Goal: Information Seeking & Learning: Learn about a topic

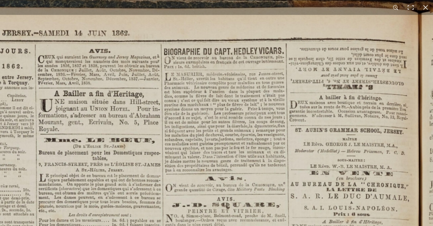
scroll to position [144, 0]
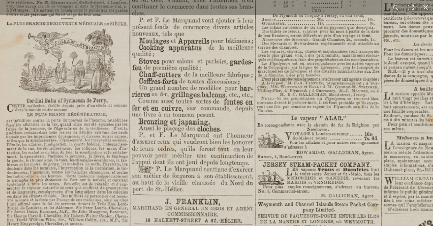
scroll to position [253, 0]
click at [425, 6] on button at bounding box center [425, 7] width 15 height 15
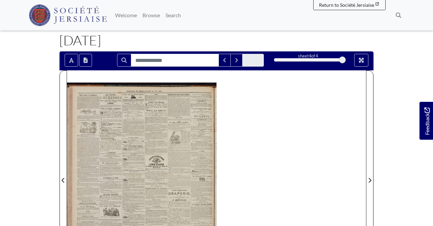
scroll to position [71, 0]
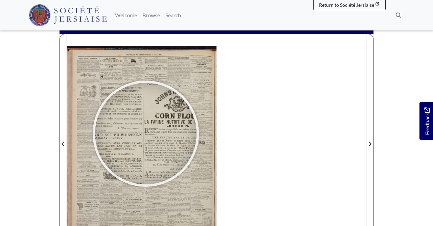
click at [146, 133] on div at bounding box center [145, 133] width 101 height 101
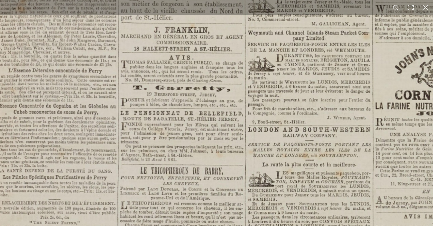
click at [261, 79] on img at bounding box center [354, 161] width 835 height 1182
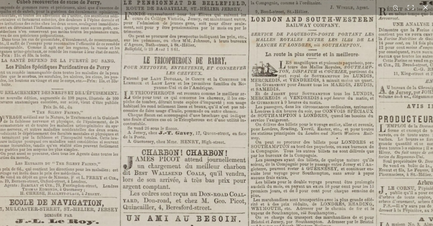
click at [249, 80] on img at bounding box center [357, 51] width 835 height 1182
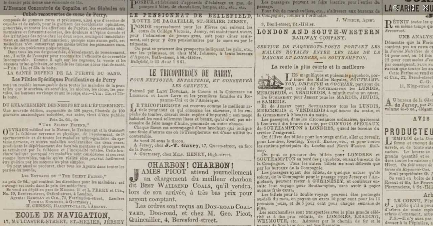
click at [269, 167] on img at bounding box center [363, 64] width 835 height 1182
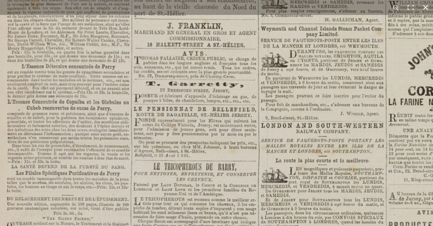
click at [423, 7] on button at bounding box center [425, 7] width 15 height 15
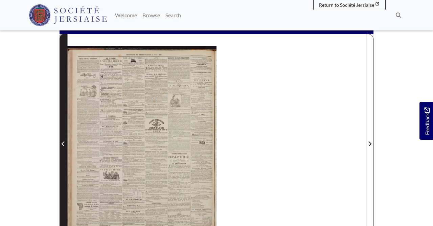
click at [64, 144] on icon "Previous Page" at bounding box center [63, 143] width 3 height 5
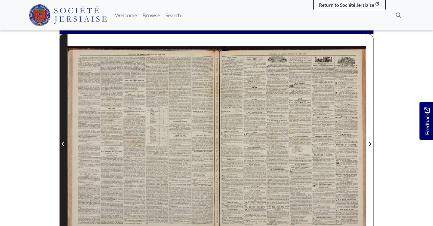
click at [64, 144] on icon "Previous Page" at bounding box center [63, 143] width 3 height 5
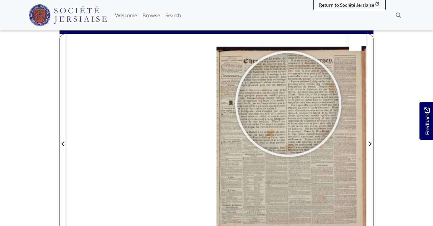
click at [288, 103] on div at bounding box center [287, 103] width 101 height 101
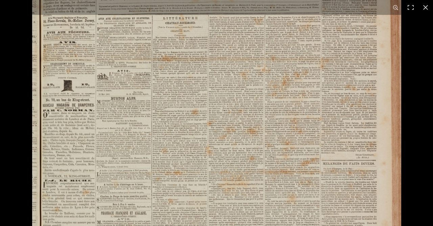
click at [261, 50] on img at bounding box center [216, 176] width 369 height 521
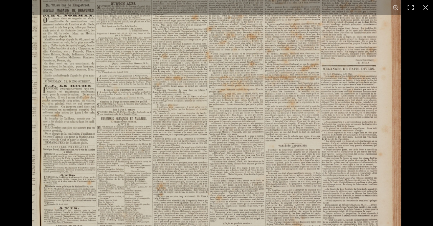
click at [283, 119] on img at bounding box center [216, 81] width 369 height 521
click at [148, 135] on img at bounding box center [216, 81] width 369 height 521
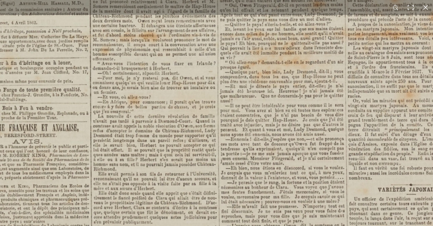
click at [230, 198] on img at bounding box center [238, 45] width 836 height 1183
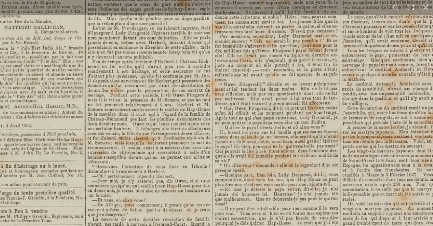
click at [281, 191] on img at bounding box center [232, 148] width 836 height 1183
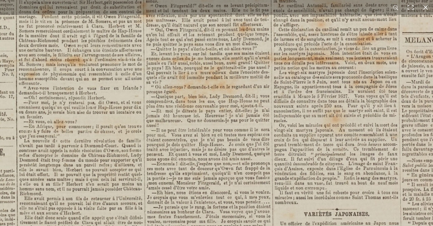
click at [207, 94] on img at bounding box center [164, 70] width 836 height 1183
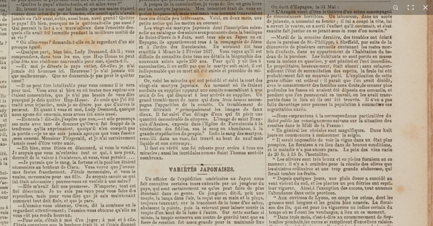
click at [236, 162] on img at bounding box center [29, 25] width 836 height 1183
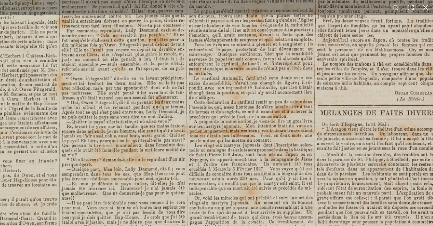
click at [244, 173] on img at bounding box center [79, 142] width 836 height 1183
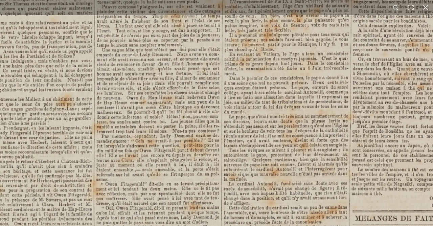
click at [426, 7] on button at bounding box center [425, 7] width 15 height 15
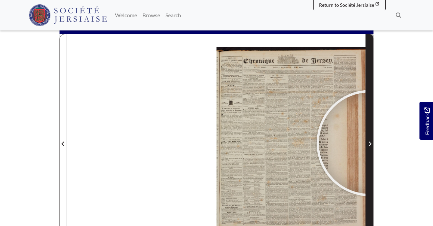
click at [369, 143] on icon "Next Page" at bounding box center [369, 143] width 3 height 5
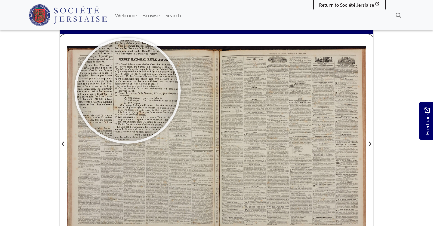
click at [128, 91] on div at bounding box center [127, 90] width 101 height 101
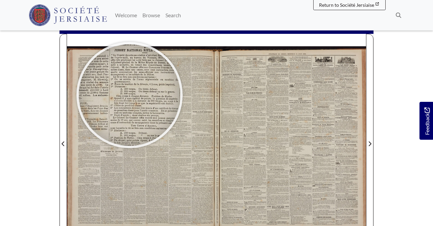
click at [129, 95] on div at bounding box center [129, 94] width 101 height 101
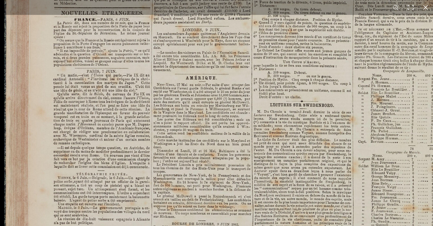
click at [191, 131] on img at bounding box center [334, 215] width 661 height 934
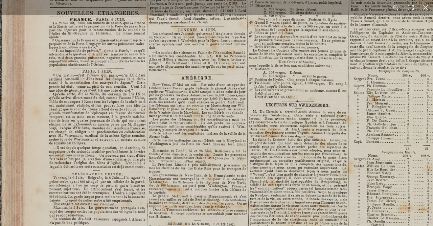
click at [115, 122] on img at bounding box center [330, 215] width 661 height 934
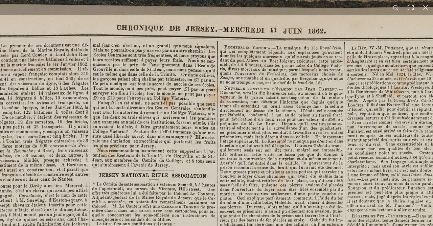
click at [245, 2] on div "1 / 1" at bounding box center [216, 113] width 433 height 226
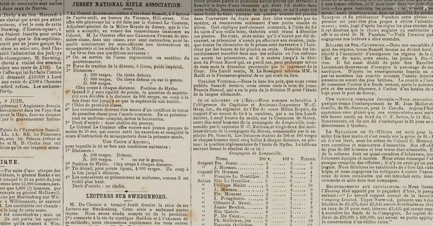
scroll to position [73, 0]
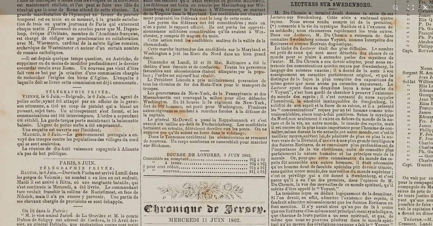
click at [423, 5] on button at bounding box center [425, 7] width 15 height 15
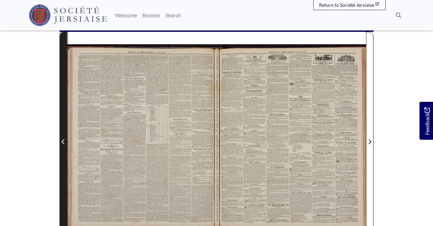
click at [64, 139] on icon "Previous Page" at bounding box center [63, 141] width 3 height 5
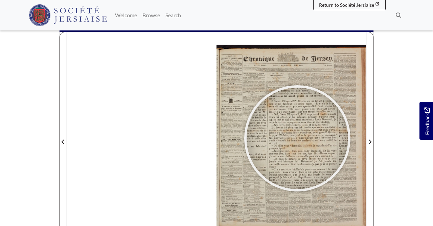
click at [297, 138] on div at bounding box center [296, 138] width 101 height 101
click at [296, 138] on div at bounding box center [296, 138] width 101 height 101
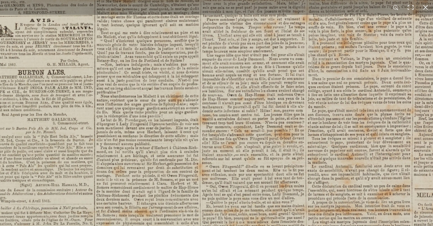
click at [277, 106] on img at bounding box center [217, 219] width 694 height 981
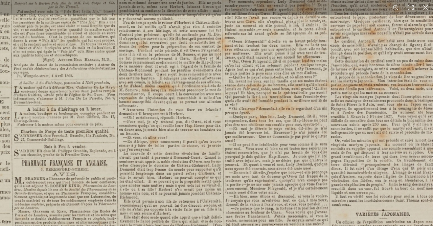
click at [320, 94] on img at bounding box center [240, 94] width 694 height 981
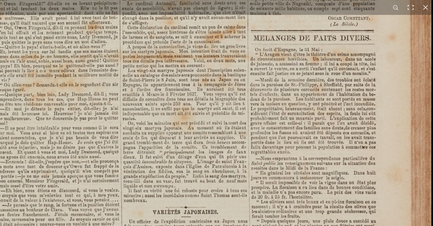
click at [206, 134] on img at bounding box center [13, 68] width 836 height 1183
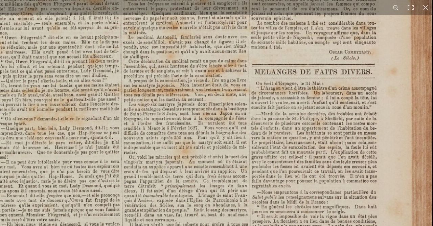
click at [239, 180] on img at bounding box center [14, 101] width 836 height 1183
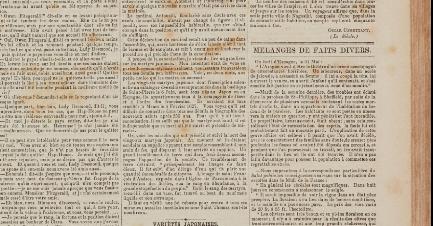
click at [267, 159] on img at bounding box center [13, 80] width 836 height 1183
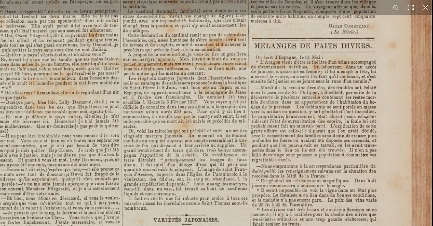
click at [269, 178] on img at bounding box center [13, 75] width 836 height 1183
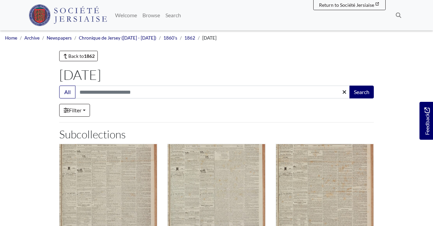
scroll to position [146, 0]
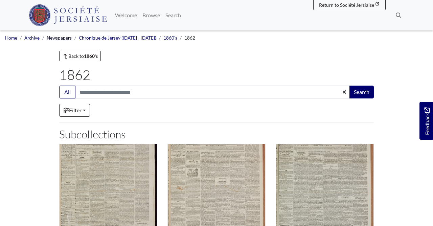
click at [60, 36] on link "Newspapers" at bounding box center [59, 37] width 25 height 5
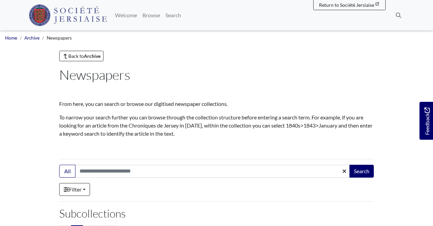
scroll to position [109, 0]
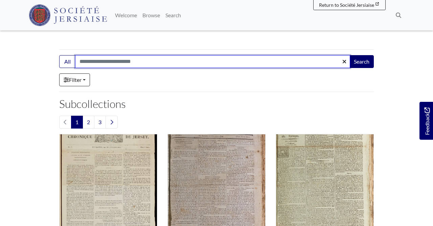
click at [157, 63] on input "Search:" at bounding box center [212, 61] width 275 height 13
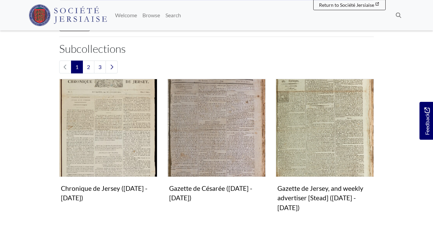
scroll to position [35, 0]
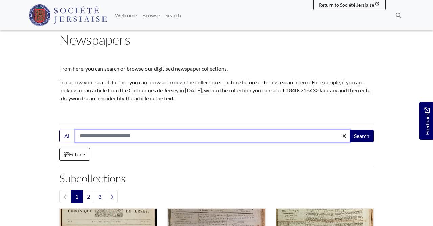
click at [96, 136] on input "Search:" at bounding box center [212, 135] width 275 height 13
type input "********"
click at [349, 129] on button "Search" at bounding box center [361, 135] width 24 height 13
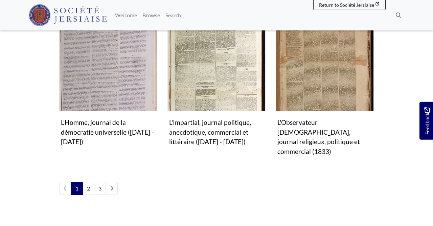
scroll to position [692, 0]
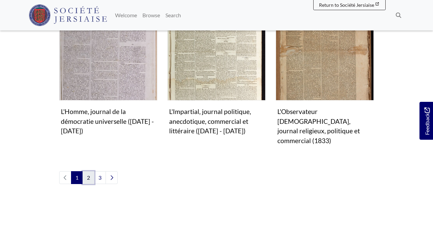
click at [86, 171] on link "2" at bounding box center [88, 177] width 12 height 13
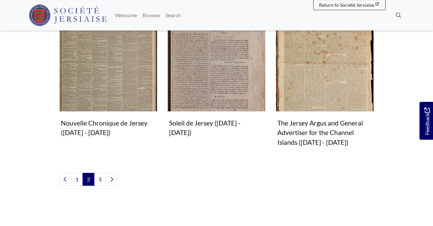
scroll to position [693, 0]
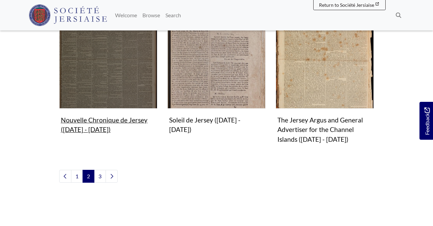
click at [113, 66] on img "Subcollection" at bounding box center [108, 59] width 98 height 98
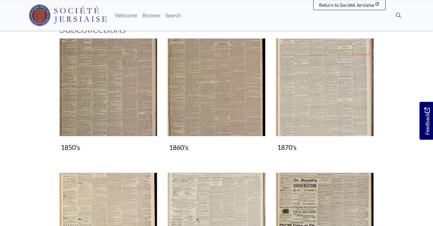
scroll to position [109, 0]
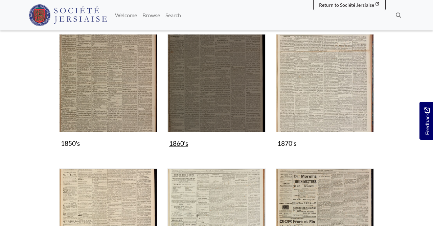
click at [241, 109] on img "Subcollection" at bounding box center [216, 83] width 98 height 98
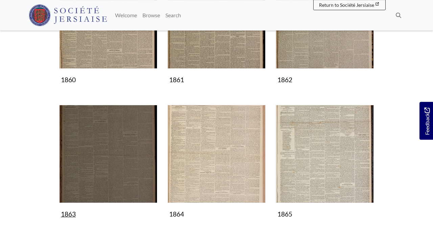
scroll to position [219, 0]
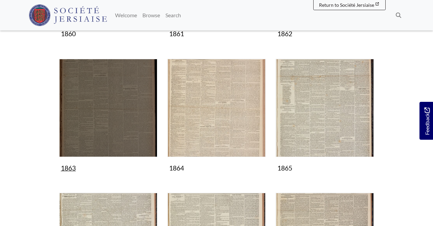
click at [100, 137] on img "Subcollection" at bounding box center [108, 108] width 98 height 98
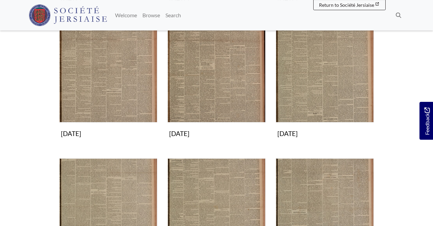
scroll to position [255, 0]
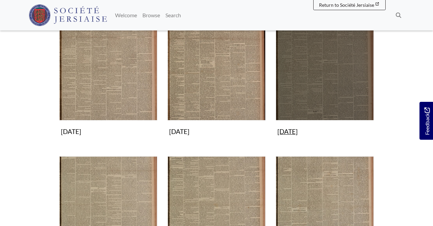
click at [303, 107] on img "Subcollection" at bounding box center [324, 71] width 98 height 98
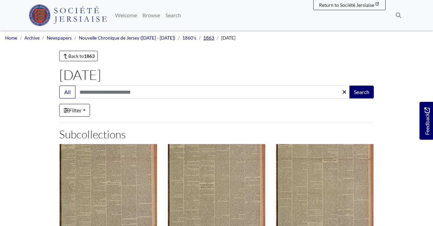
click at [203, 36] on link "1863" at bounding box center [208, 37] width 11 height 5
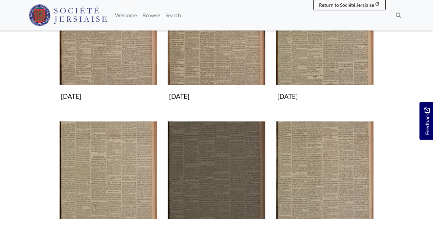
scroll to position [292, 0]
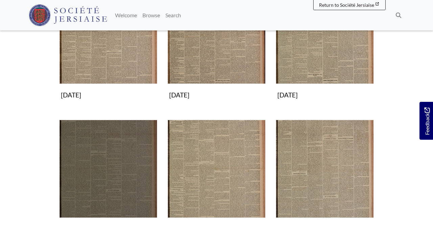
click at [115, 171] on img "Subcollection" at bounding box center [108, 169] width 98 height 98
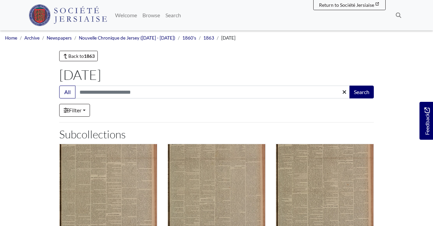
click at [202, 35] on li "1863" at bounding box center [205, 37] width 18 height 7
click at [182, 37] on link "1860's" at bounding box center [189, 37] width 14 height 5
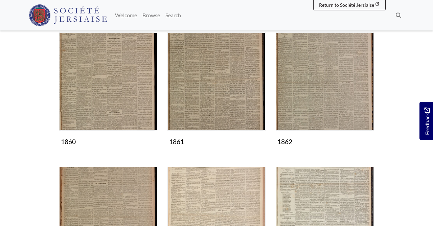
scroll to position [146, 0]
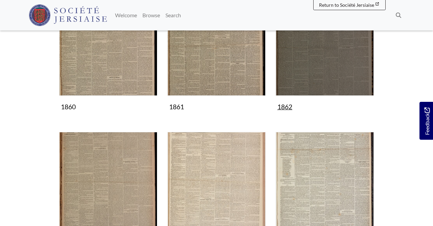
click at [324, 72] on img "Subcollection" at bounding box center [324, 47] width 98 height 98
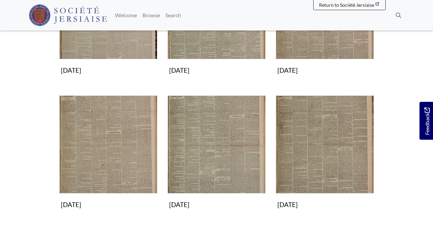
scroll to position [219, 0]
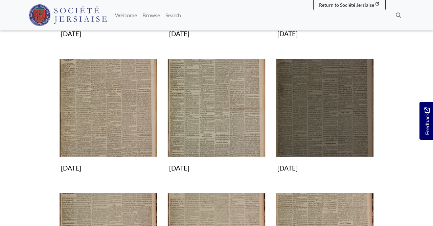
click at [313, 138] on img "Subcollection" at bounding box center [324, 108] width 98 height 98
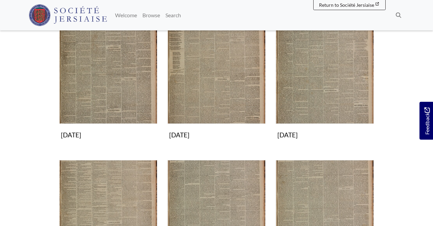
scroll to position [146, 0]
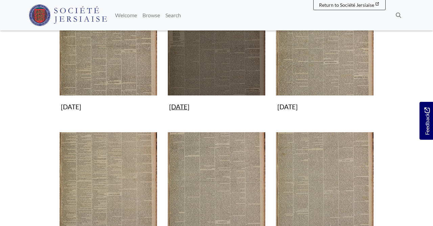
click at [214, 59] on img "Subcollection" at bounding box center [216, 47] width 98 height 98
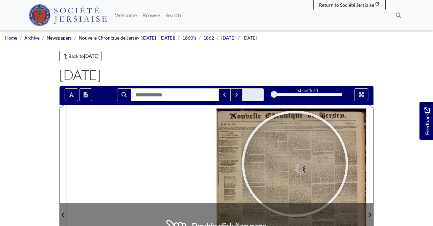
click at [295, 164] on div at bounding box center [294, 163] width 101 height 101
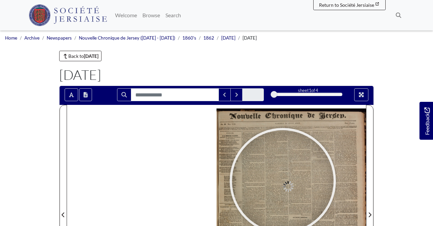
click at [283, 181] on div at bounding box center [282, 180] width 101 height 101
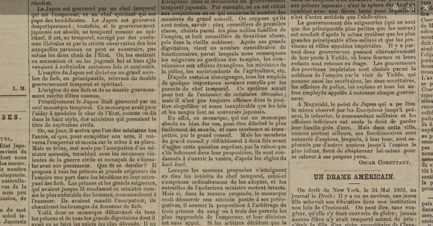
click at [265, 180] on img at bounding box center [304, 138] width 836 height 1183
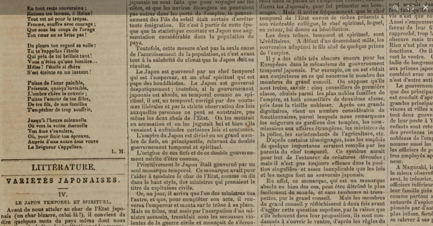
click at [325, 162] on img at bounding box center [402, 201] width 836 height 1183
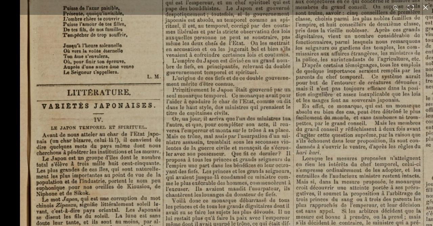
click at [226, 166] on img at bounding box center [438, 127] width 836 height 1183
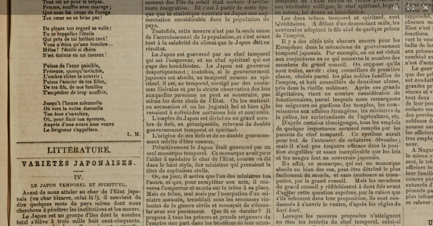
click at [217, 173] on img at bounding box center [418, 184] width 836 height 1183
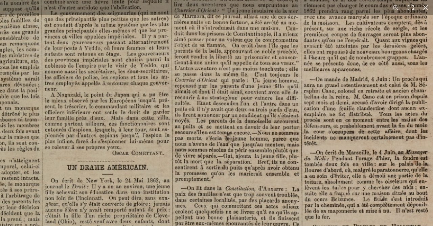
click at [273, 46] on img at bounding box center [57, 129] width 836 height 1183
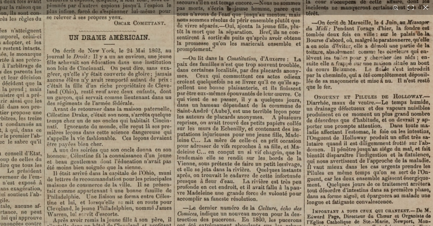
click at [312, 89] on img at bounding box center [59, -1] width 836 height 1183
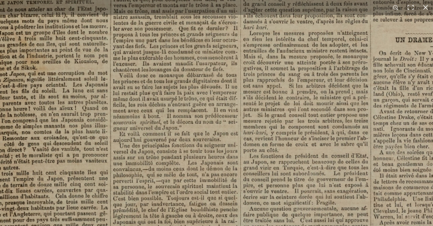
click at [178, 138] on img at bounding box center [385, 2] width 836 height 1183
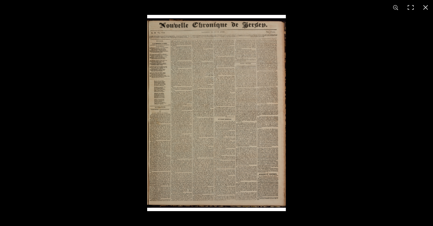
click at [184, 114] on img at bounding box center [216, 113] width 139 height 196
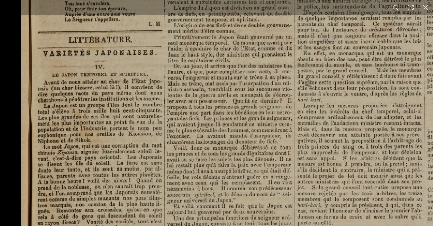
click at [276, 54] on img at bounding box center [439, 74] width 836 height 1183
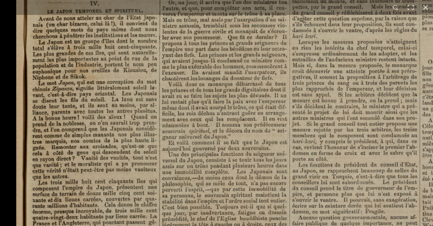
click at [288, 69] on img at bounding box center [434, 10] width 836 height 1183
